Goal: Task Accomplishment & Management: Manage account settings

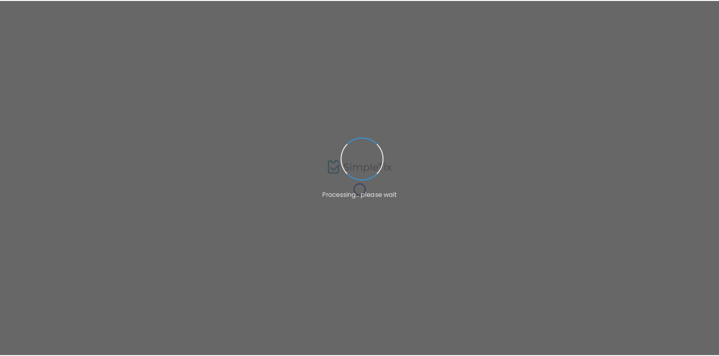
scroll to position [5, 0]
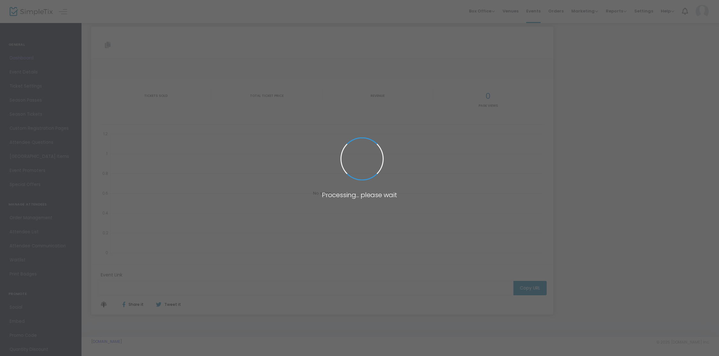
type input "[URL][DOMAIN_NAME]"
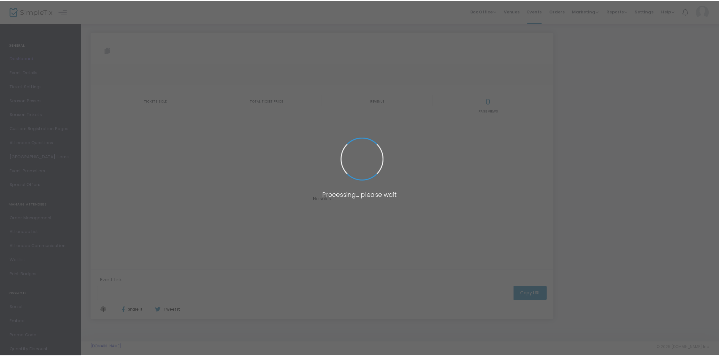
scroll to position [5, 0]
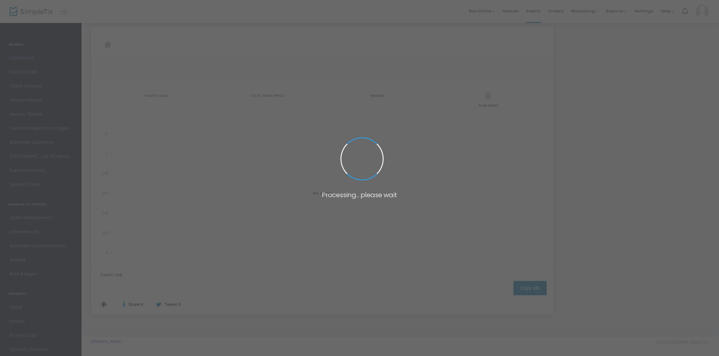
type input "[URL][DOMAIN_NAME]"
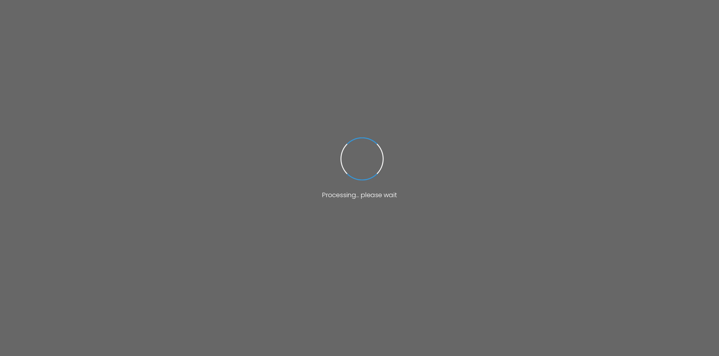
scroll to position [5, 0]
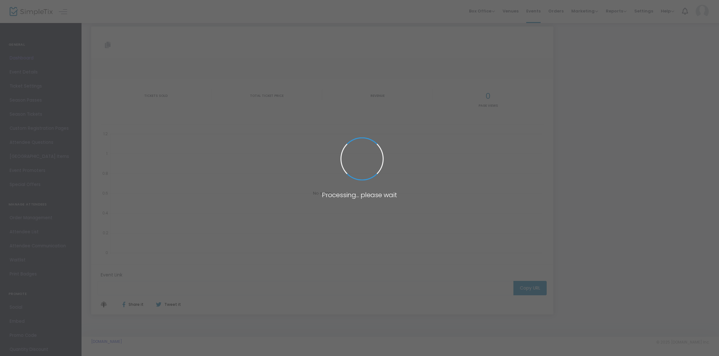
type input "[URL][DOMAIN_NAME]"
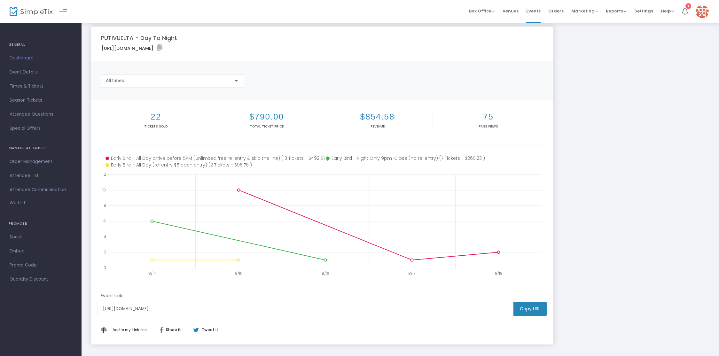
click at [600, 100] on div "PUTIVUELTA - Day To Night https://www.simpletix.com/e/putivuelta-day-to-night-t…" at bounding box center [400, 186] width 624 height 318
click at [588, 96] on div "PUTIVUELTA - Day To Night https://www.simpletix.com/e/putivuelta-day-to-night-t…" at bounding box center [400, 186] width 624 height 318
click at [591, 89] on div "PUTIVUELTA - Day To Night https://www.simpletix.com/e/putivuelta-day-to-night-t…" at bounding box center [400, 186] width 624 height 318
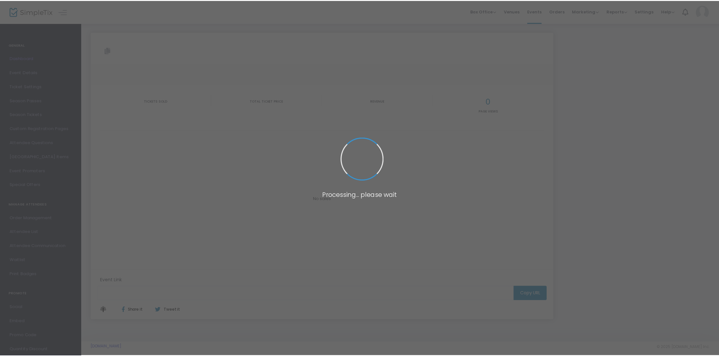
scroll to position [5, 0]
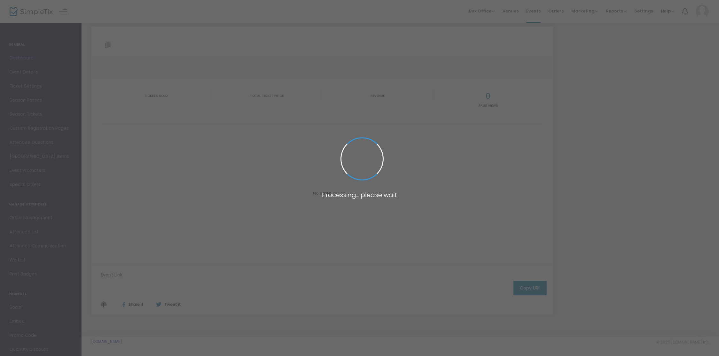
type input "[URL][DOMAIN_NAME]"
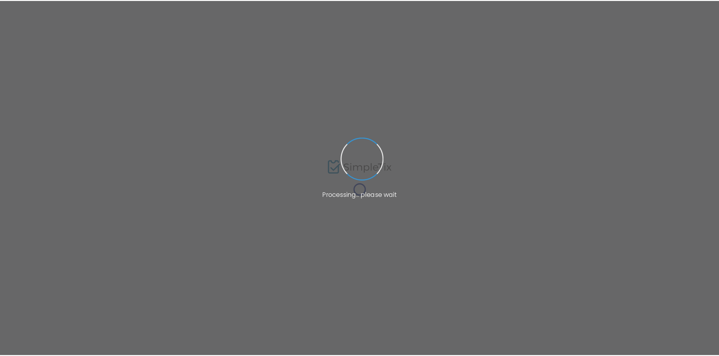
scroll to position [5, 0]
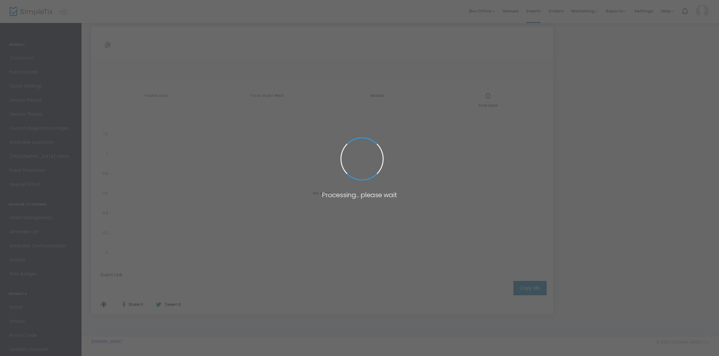
type input "[URL][DOMAIN_NAME]"
